Goal: Communication & Community: Share content

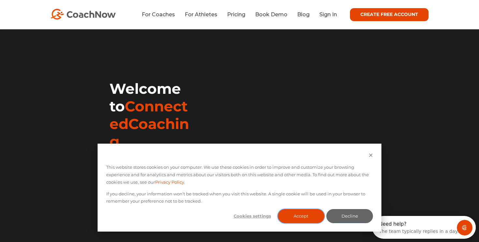
click at [308, 214] on button "Accept" at bounding box center [300, 216] width 47 height 14
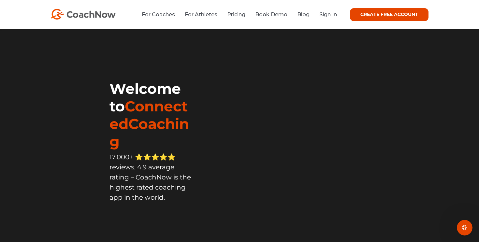
click at [332, 19] on li "Sign In" at bounding box center [325, 14] width 22 height 8
click at [327, 16] on link "Sign In" at bounding box center [328, 14] width 18 height 6
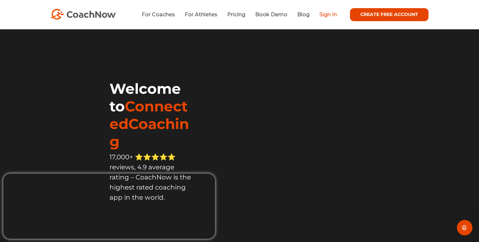
click at [325, 17] on link "Sign In" at bounding box center [328, 14] width 18 height 6
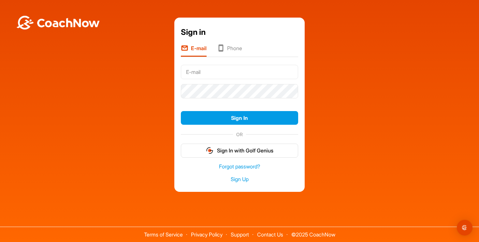
type input "Zacharyaswartz@gmail.com"
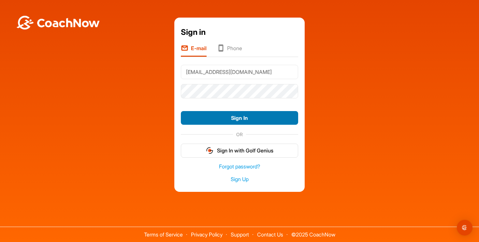
click at [226, 116] on button "Sign In" at bounding box center [239, 118] width 117 height 14
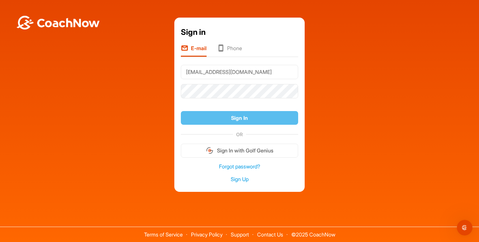
click at [159, 113] on div "Sign in E-mail Phone Zacharyaswartz@gmail.com Sign In OR Sign In with Golf Geni…" at bounding box center [239, 105] width 472 height 174
click at [170, 89] on div "Sign in E-mail Phone Zacharyaswartz@gmail.com Sign In OR Sign In with Golf Geni…" at bounding box center [239, 105] width 472 height 174
click at [236, 45] on li "Phone" at bounding box center [229, 50] width 25 height 12
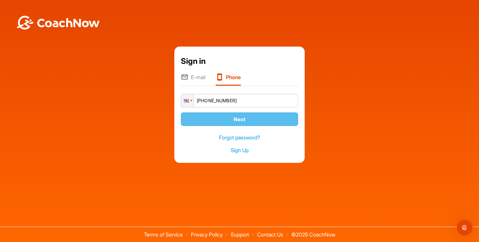
type input "+1 (949) 422-5162"
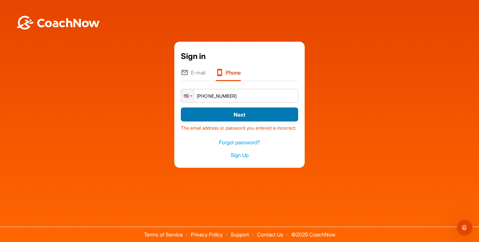
click at [247, 113] on button "Next" at bounding box center [239, 114] width 117 height 14
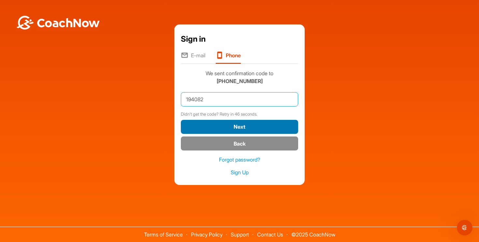
type input "194082"
click at [264, 125] on button "Next" at bounding box center [239, 127] width 117 height 14
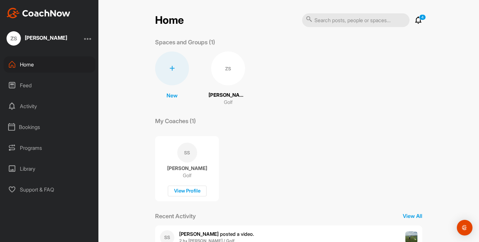
click at [231, 67] on div "ZS" at bounding box center [228, 68] width 34 height 34
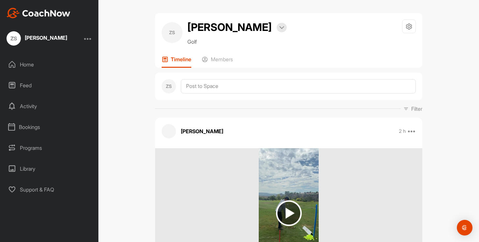
scroll to position [18, 0]
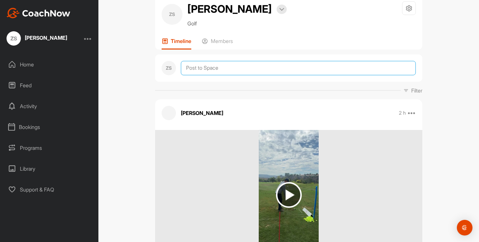
click at [221, 67] on textarea at bounding box center [298, 68] width 235 height 14
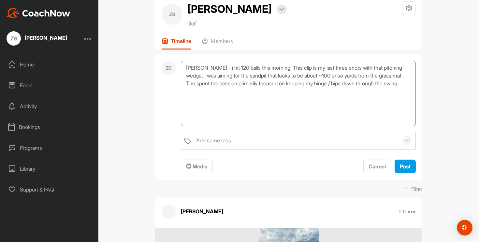
click at [314, 69] on textarea "[PERSON_NAME] - i hit 120 balls this morning. This clip is my last three shots …" at bounding box center [298, 93] width 235 height 65
drag, startPoint x: 409, startPoint y: 78, endPoint x: 401, endPoint y: 78, distance: 8.5
click at [401, 78] on textarea "[PERSON_NAME] - i hit 120 balls this morning. This clip is my final three shots…" at bounding box center [298, 93] width 235 height 65
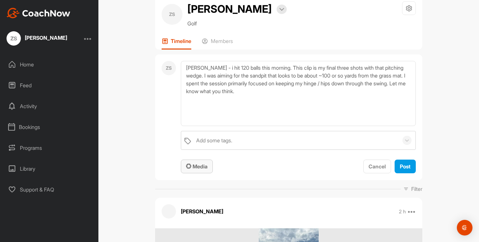
click at [202, 167] on span "Media" at bounding box center [196, 166] width 21 height 7
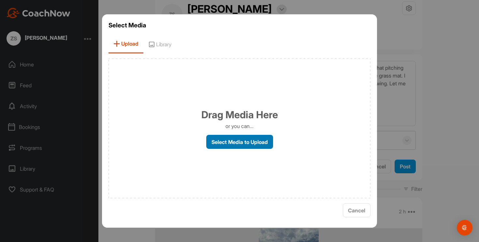
click at [233, 144] on label "Select Media to Upload" at bounding box center [239, 142] width 67 height 14
click at [0, 0] on input "Select Media to Upload" at bounding box center [0, 0] width 0 height 0
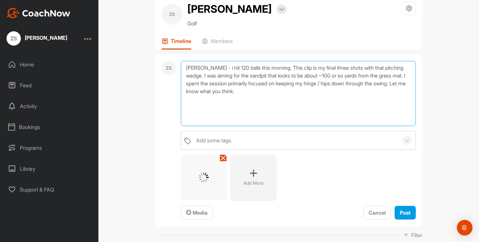
click at [205, 68] on textarea "[PERSON_NAME] - i hit 120 balls this morning. This clip is my final three shots…" at bounding box center [298, 93] width 235 height 65
click at [406, 83] on textarea "[PERSON_NAME] - I hit 120 balls this morning. This clip is my final three shots…" at bounding box center [298, 93] width 235 height 65
drag, startPoint x: 258, startPoint y: 92, endPoint x: 179, endPoint y: 91, distance: 78.5
click at [179, 91] on div "ZS [PERSON_NAME] - I hit 120 balls this morning. This clip is my final three sh…" at bounding box center [288, 140] width 267 height 172
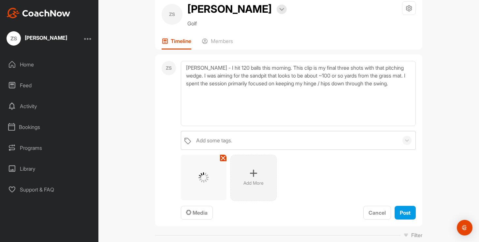
click at [222, 159] on icon at bounding box center [222, 157] width 5 height 5
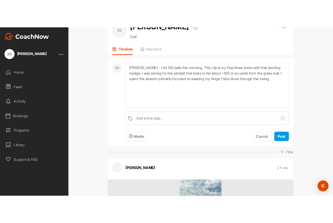
scroll to position [27, 0]
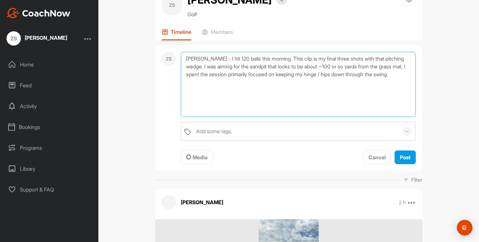
click at [405, 75] on textarea "[PERSON_NAME] - I hit 120 balls this morning. This clip is my final three shots…" at bounding box center [298, 84] width 235 height 65
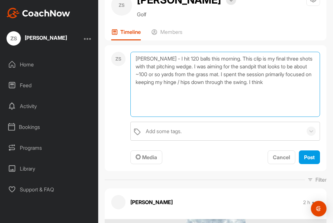
click at [185, 65] on textarea "[PERSON_NAME] - I hit 120 balls this morning. This clip is my final three shots…" at bounding box center [226, 84] width 190 height 65
drag, startPoint x: 305, startPoint y: 84, endPoint x: 288, endPoint y: 84, distance: 17.6
click at [288, 84] on textarea "[PERSON_NAME] - I hit 120 balls this morning. This clip is my final three shots…" at bounding box center [226, 84] width 190 height 65
type textarea "[PERSON_NAME] - I hit 120 balls this morning. This clip is my final three shots…"
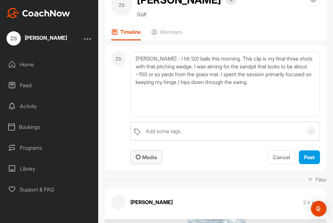
click at [153, 159] on span "Media" at bounding box center [146, 157] width 21 height 7
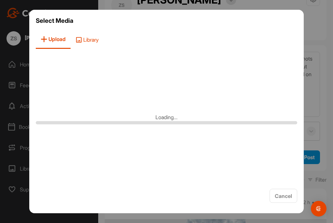
click at [92, 39] on span "Library" at bounding box center [87, 39] width 33 height 19
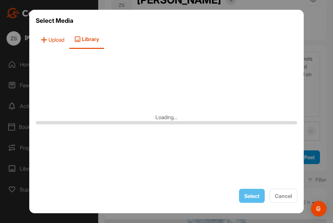
click at [55, 41] on span "Upload" at bounding box center [53, 39] width 34 height 19
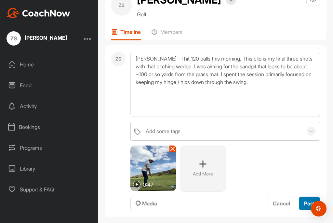
click at [307, 202] on span "Post" at bounding box center [309, 203] width 11 height 7
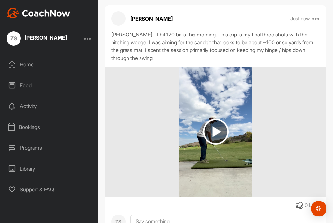
scroll to position [114, 0]
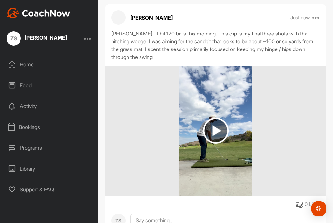
click at [219, 135] on img at bounding box center [216, 131] width 26 height 26
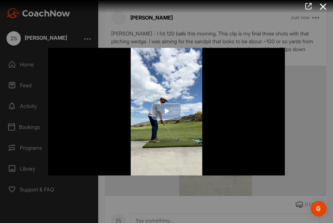
click at [167, 112] on span "Video Player" at bounding box center [167, 112] width 0 height 0
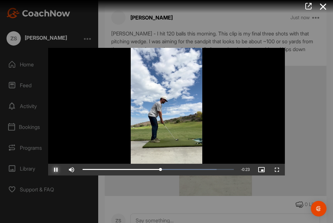
click at [55, 170] on span "Video Player" at bounding box center [56, 170] width 16 height 0
click at [224, 203] on div at bounding box center [166, 111] width 333 height 223
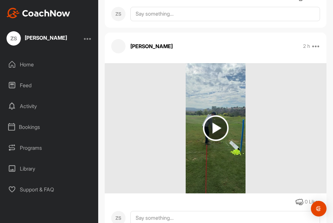
scroll to position [359, 0]
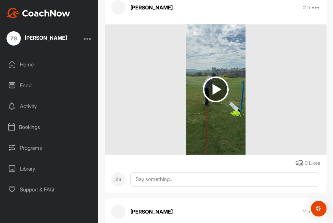
click at [215, 90] on img at bounding box center [216, 89] width 26 height 26
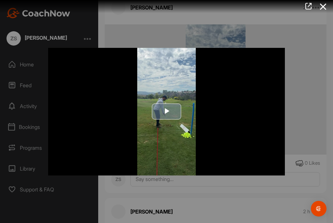
click at [167, 112] on span "Video Player" at bounding box center [167, 112] width 0 height 0
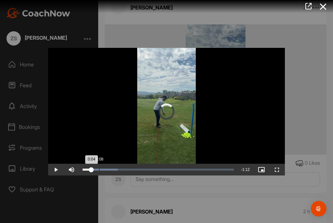
click at [99, 169] on div "0:08" at bounding box center [99, 170] width 0 height 2
click at [101, 169] on div "0:09" at bounding box center [92, 170] width 18 height 2
click at [107, 169] on div "Loaded : 23.31% 0:12 0:10" at bounding box center [158, 170] width 151 height 2
click at [109, 169] on div "0:13" at bounding box center [96, 170] width 26 height 2
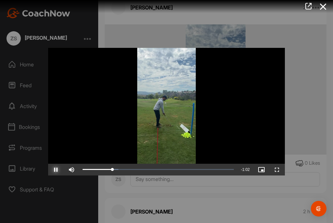
click at [57, 170] on span "Video Player" at bounding box center [56, 170] width 16 height 0
click at [127, 169] on div "0:25" at bounding box center [108, 170] width 51 height 2
click at [120, 169] on div "Loaded : 37.29% 0:19 0:22" at bounding box center [158, 170] width 151 height 2
click at [116, 169] on div "Loaded : 37.29% 0:16 0:19" at bounding box center [158, 170] width 151 height 2
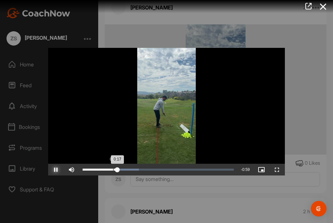
click at [113, 170] on div "Loaded : 37.29% 0:15 0:17" at bounding box center [158, 170] width 151 height 2
click at [56, 170] on span "Video Player" at bounding box center [56, 170] width 16 height 0
click at [308, 123] on div at bounding box center [166, 111] width 333 height 223
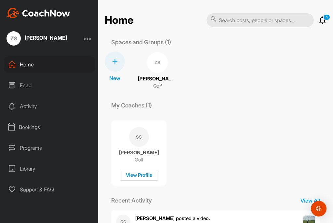
click at [159, 66] on div "ZS" at bounding box center [157, 62] width 21 height 21
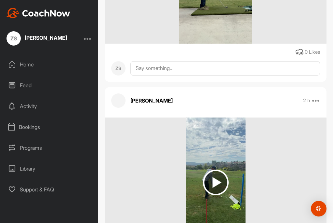
scroll to position [288, 0]
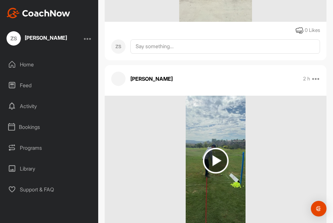
click at [218, 165] on img at bounding box center [216, 161] width 26 height 26
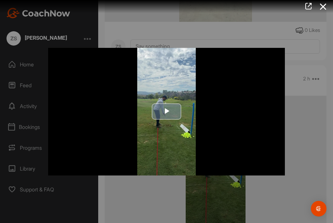
click at [167, 112] on span "Video Player" at bounding box center [167, 112] width 0 height 0
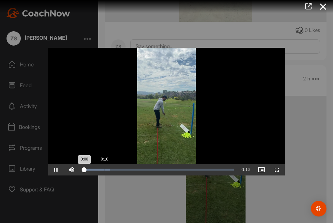
click at [104, 171] on div "Loaded : 18.06% 0:10 0:00" at bounding box center [158, 170] width 158 height 12
drag, startPoint x: 106, startPoint y: 170, endPoint x: 114, endPoint y: 170, distance: 7.5
click at [114, 170] on div "0:15" at bounding box center [99, 170] width 32 height 2
click at [114, 169] on div "0:15" at bounding box center [98, 170] width 31 height 2
